Goal: Obtain resource: Obtain resource

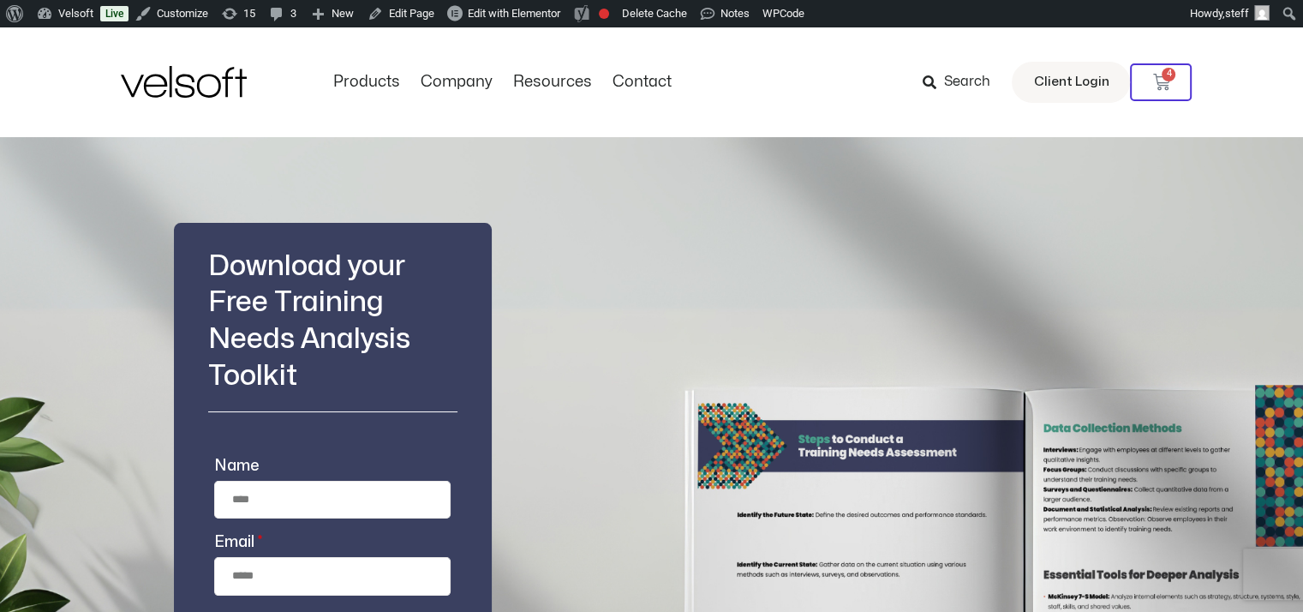
scroll to position [257, 0]
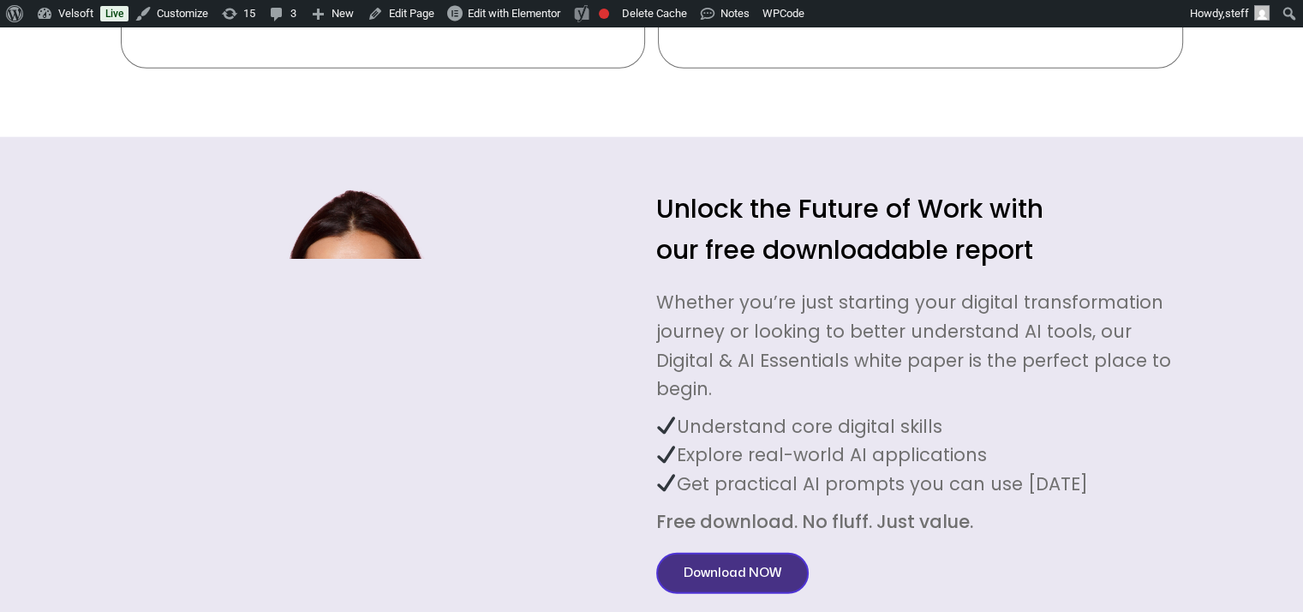
scroll to position [4540, 0]
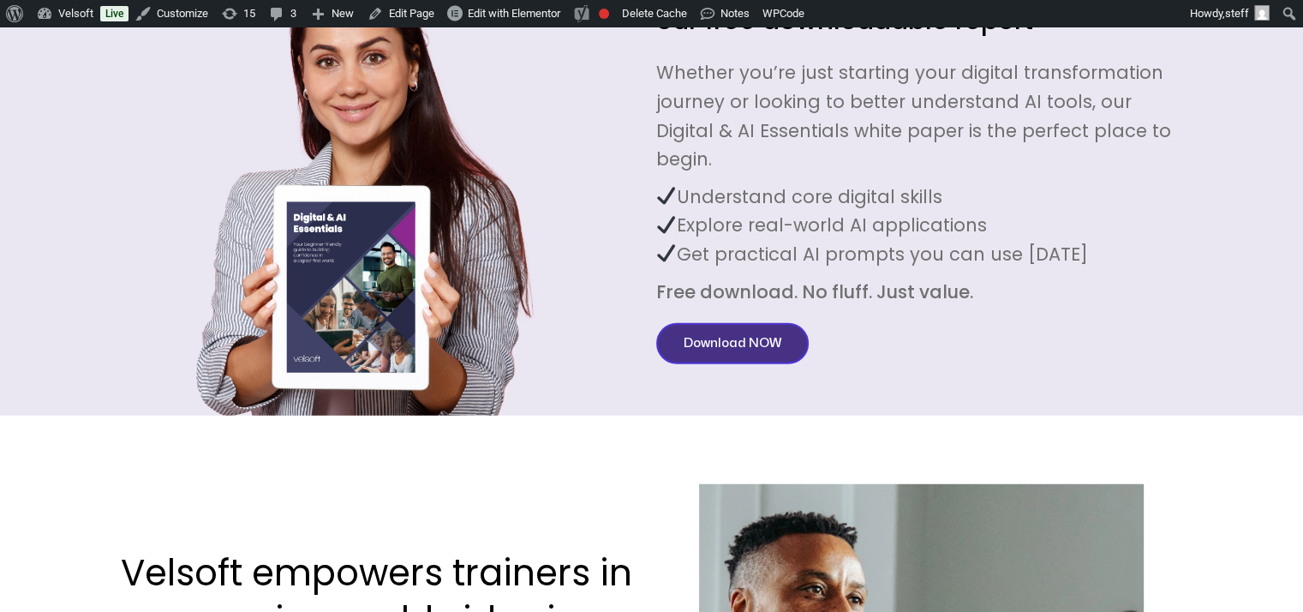
click at [713, 333] on span "Download NOW" at bounding box center [733, 343] width 98 height 21
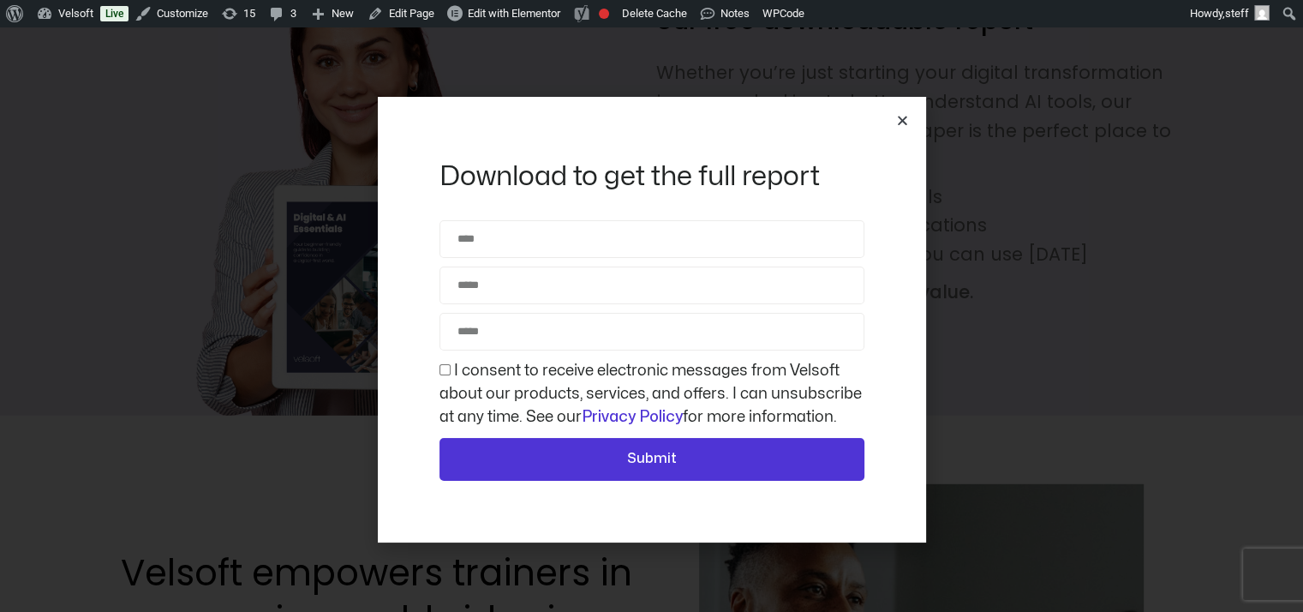
click at [901, 119] on icon "Close" at bounding box center [902, 120] width 13 height 13
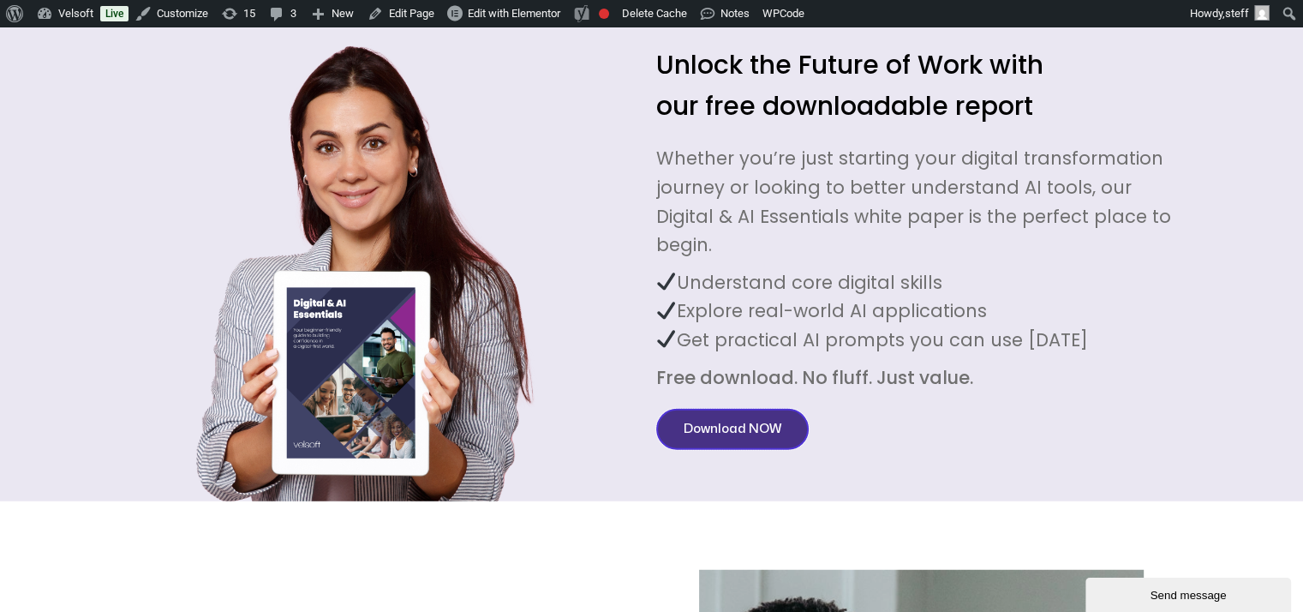
scroll to position [0, 0]
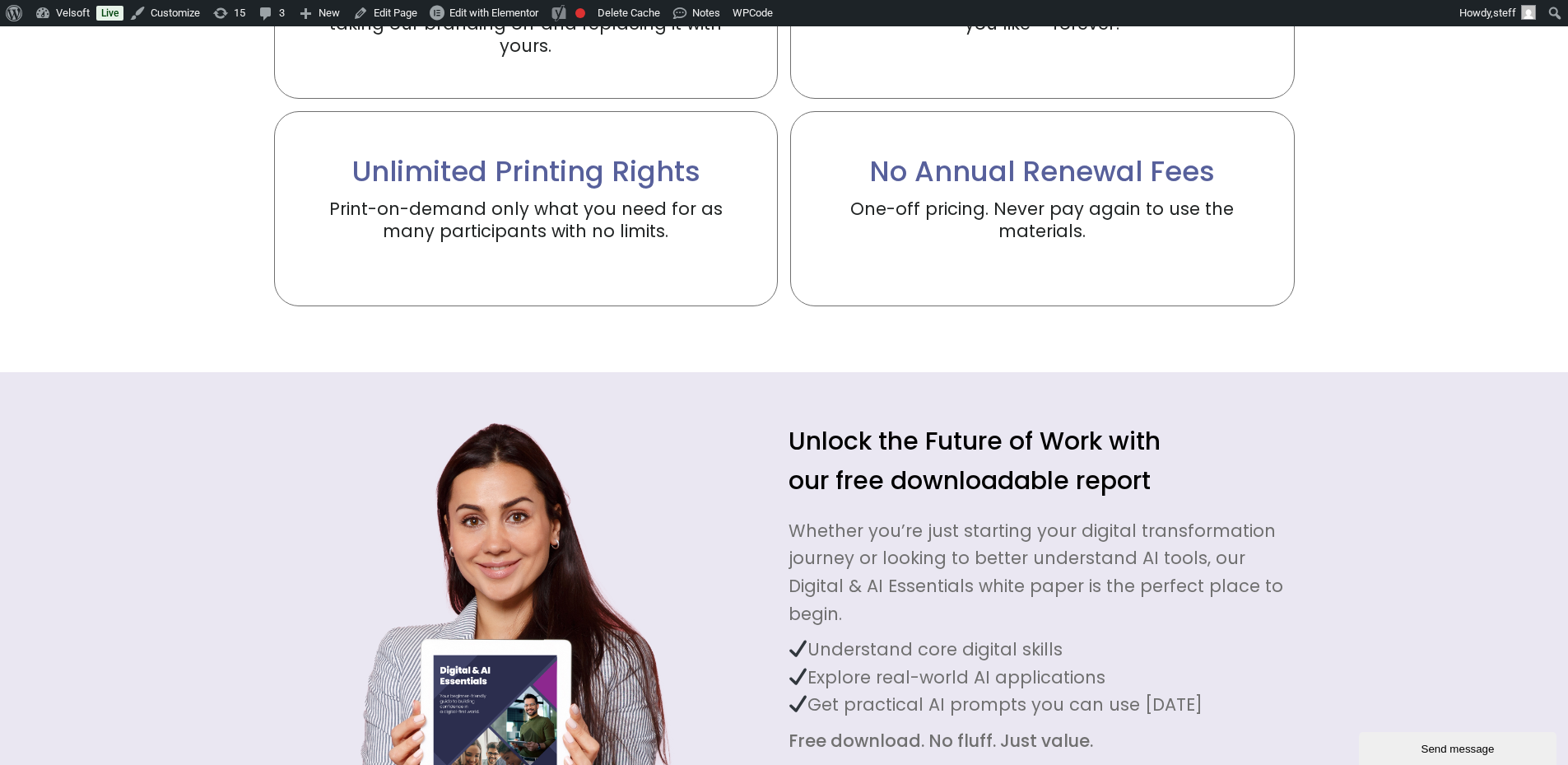
scroll to position [4116, 0]
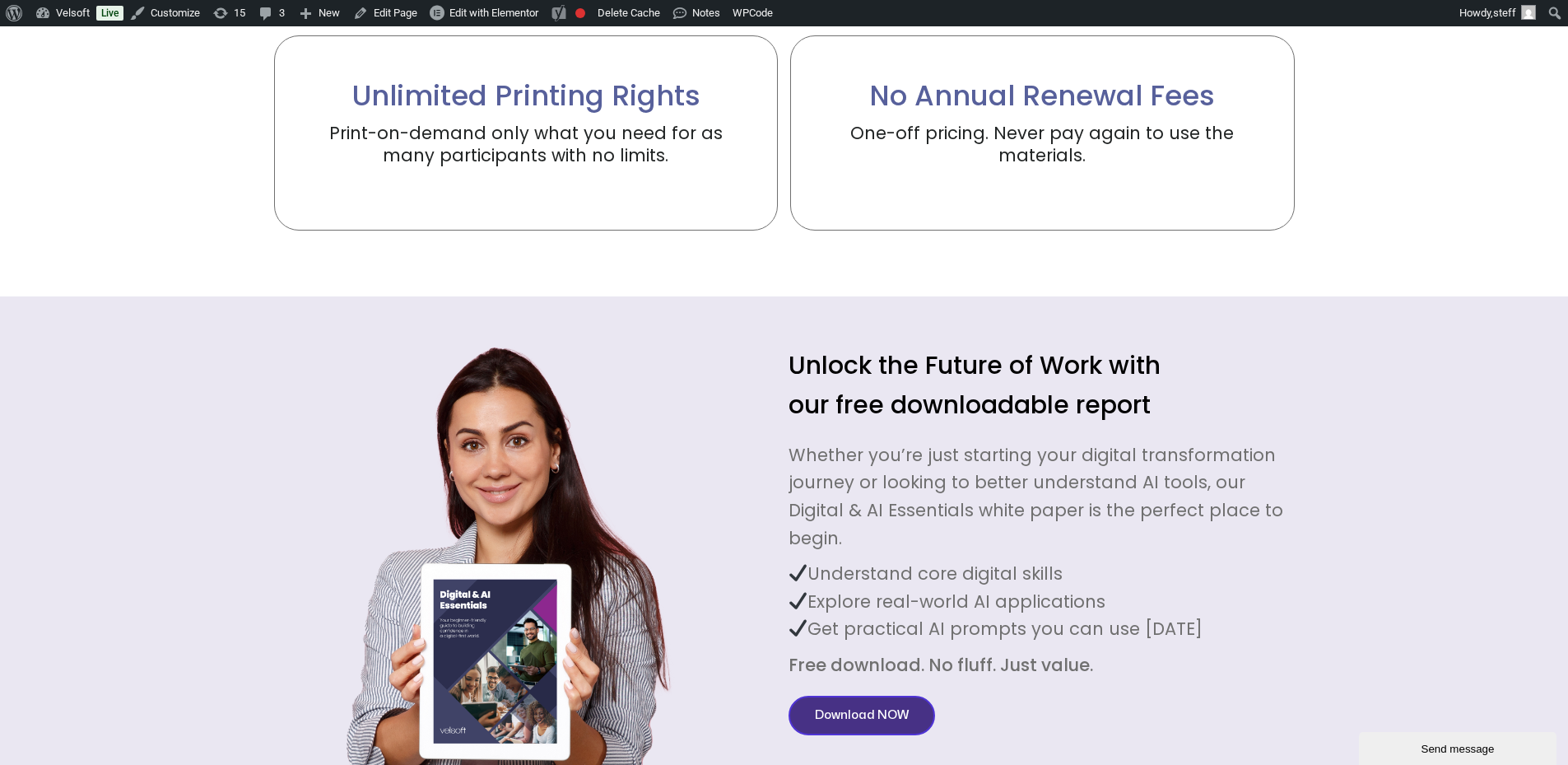
click at [867, 705] on span "Download NOW" at bounding box center [862, 715] width 94 height 20
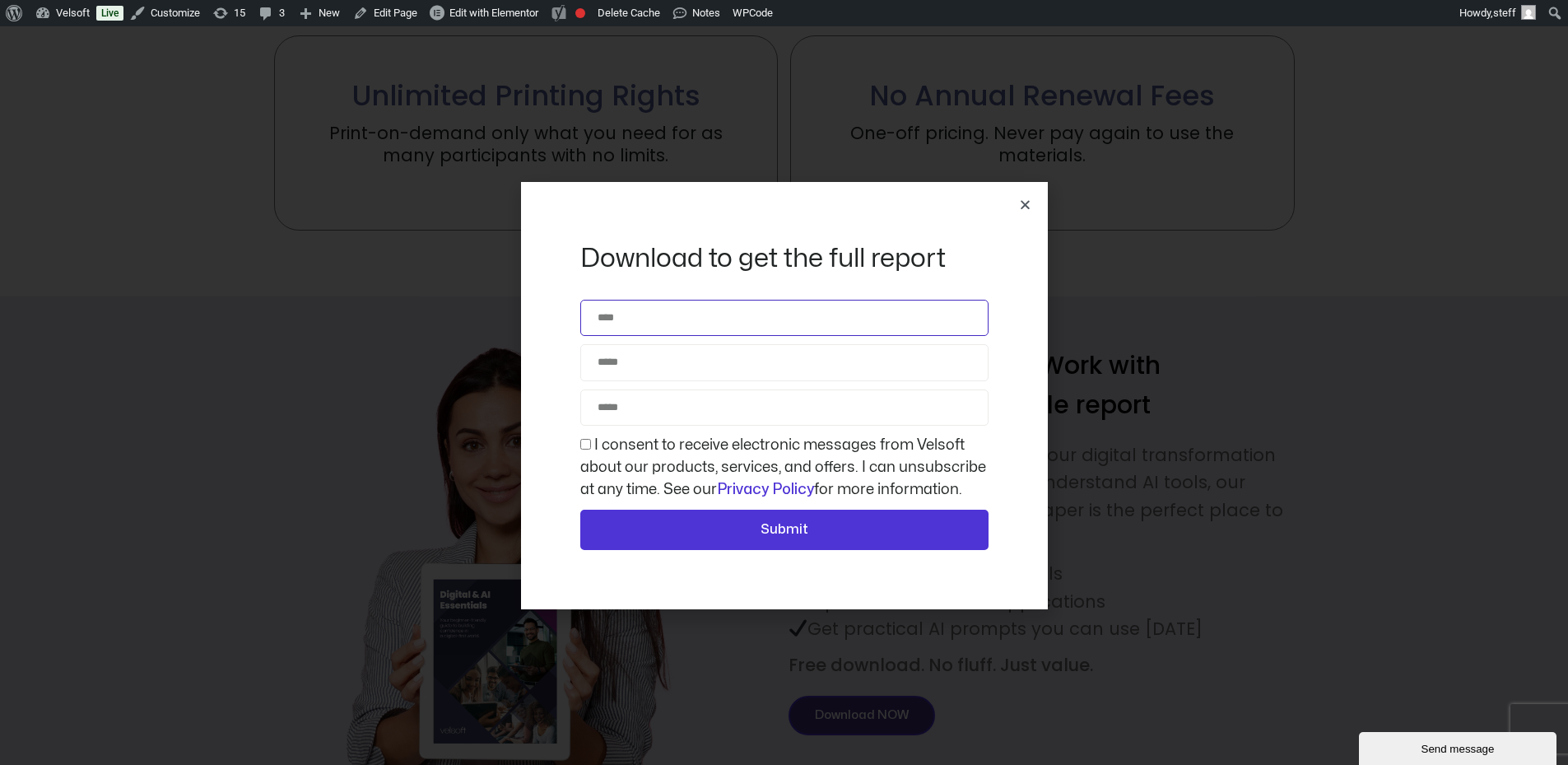
click at [697, 333] on input "Name" at bounding box center [784, 318] width 408 height 37
type input "**********"
click at [591, 454] on span "I consent to receive electronic messages from Velsoft about our products, servi…" at bounding box center [784, 466] width 408 height 66
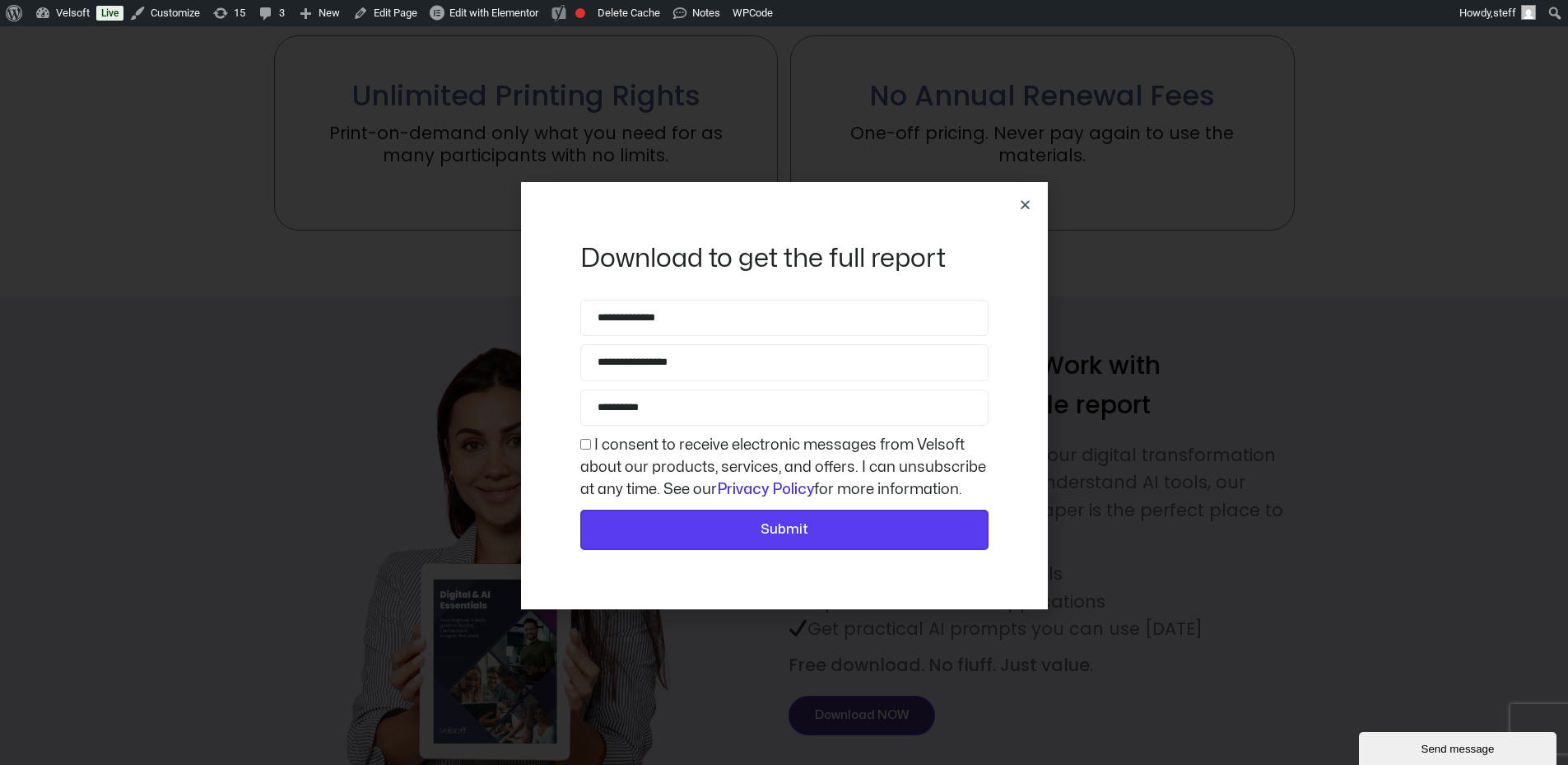
drag, startPoint x: 685, startPoint y: 539, endPoint x: 749, endPoint y: 534, distance: 64.2
click at [748, 535] on span "Submit" at bounding box center [784, 530] width 365 height 21
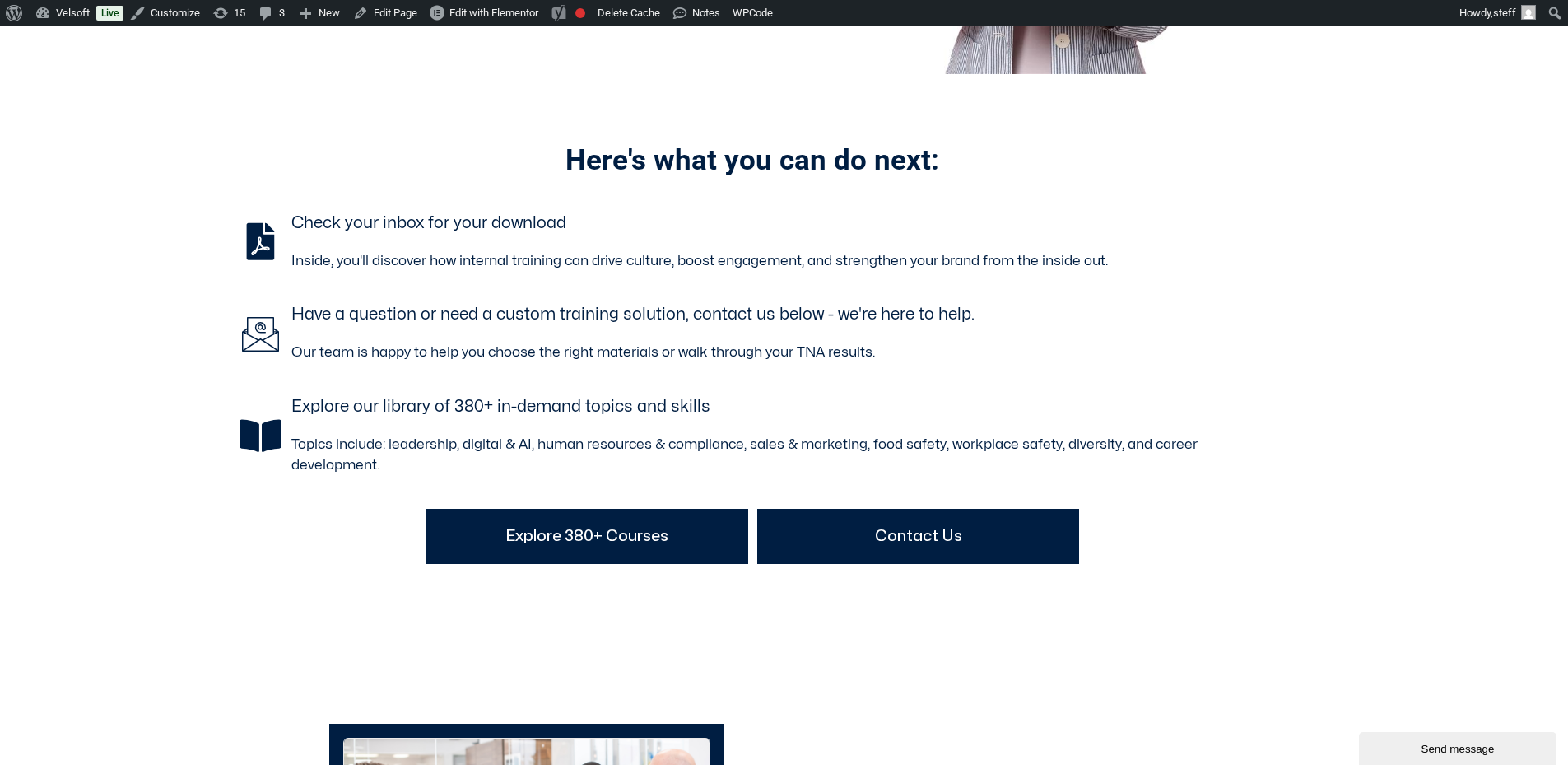
drag, startPoint x: 428, startPoint y: 0, endPoint x: 459, endPoint y: 370, distance: 371.3
click at [430, 375] on div "Here's what you can do next: Check your inbox for your download Inside, you'll …" at bounding box center [752, 359] width 1020 height 571
